Goal: Transaction & Acquisition: Purchase product/service

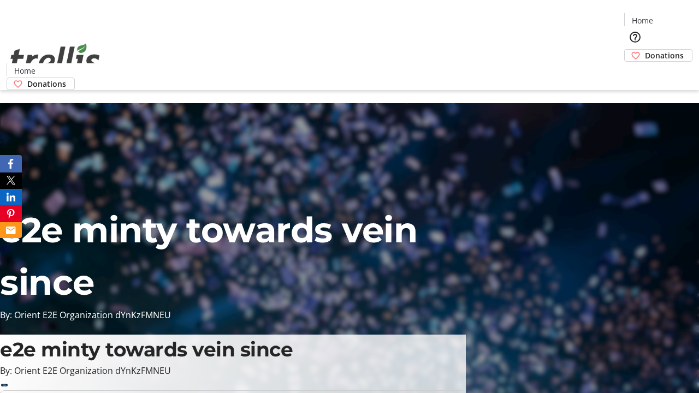
click at [645, 50] on span "Donations" at bounding box center [664, 55] width 39 height 11
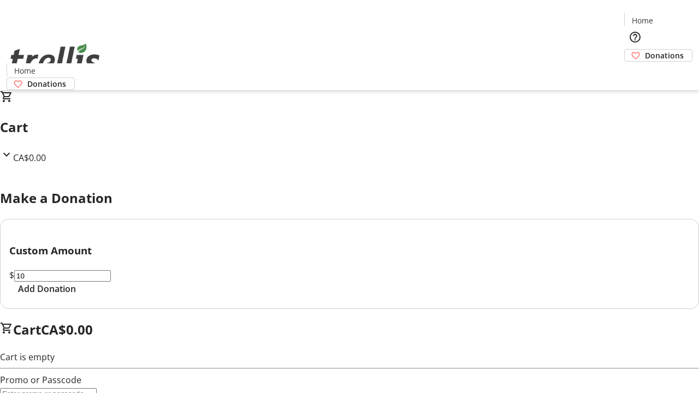
click at [76, 296] on span "Add Donation" at bounding box center [47, 288] width 58 height 13
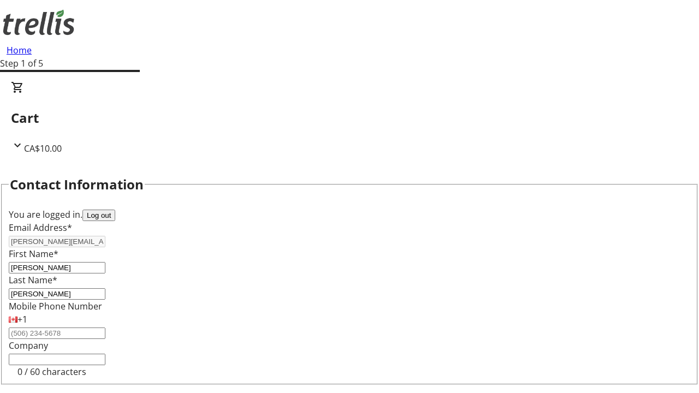
select select "BC"
select select "CA"
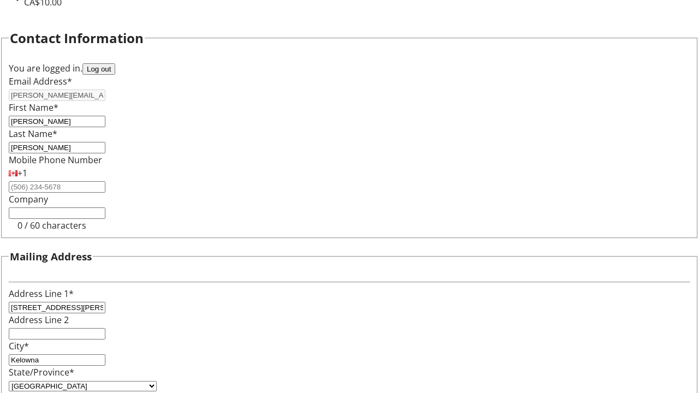
type input "V1Y 0C2"
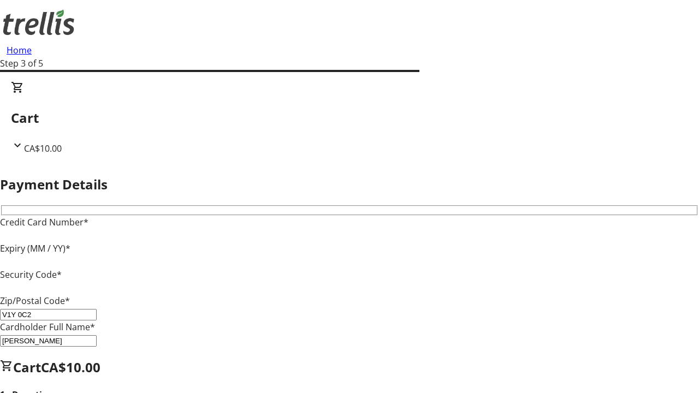
type input "V1Y 0C2"
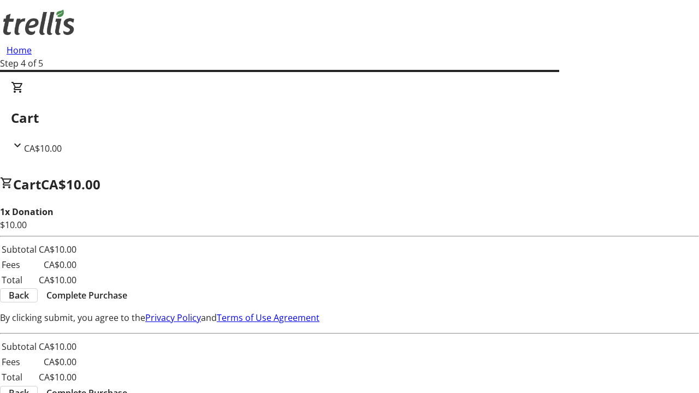
click at [127, 289] on span "Complete Purchase" at bounding box center [86, 295] width 81 height 13
